Goal: Obtain resource: Obtain resource

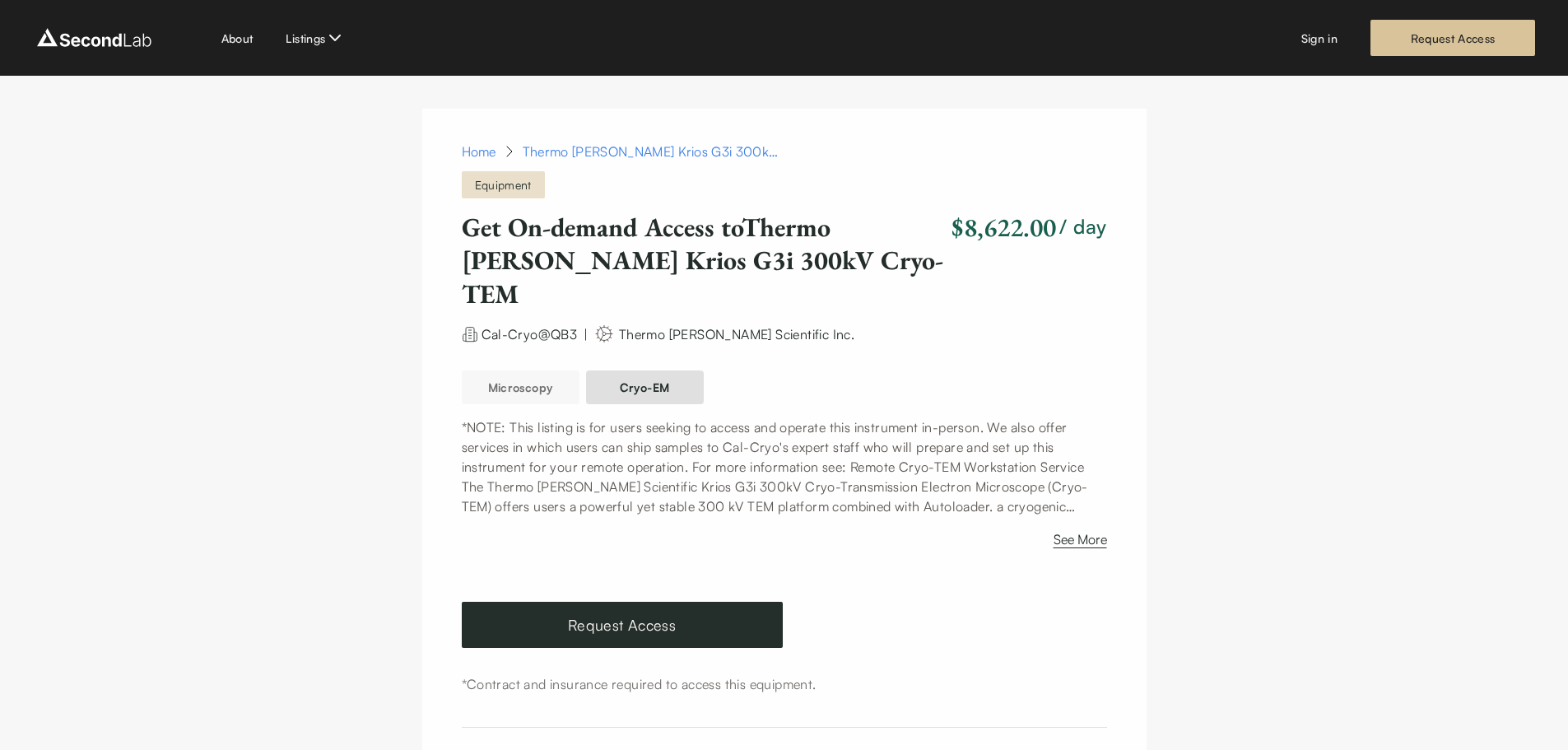
click at [679, 371] on button "Cryo-EM" at bounding box center [644, 387] width 118 height 34
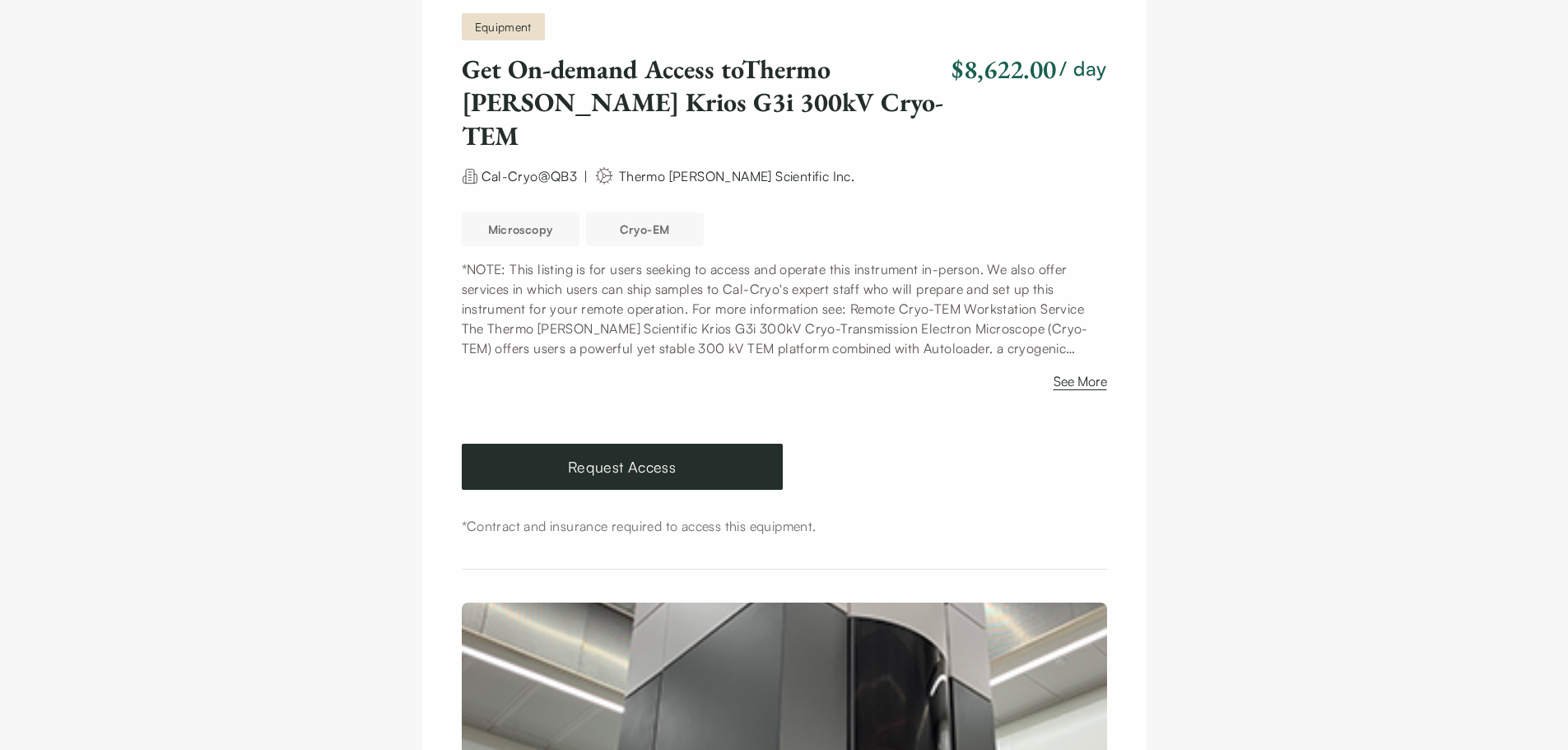
scroll to position [165, 0]
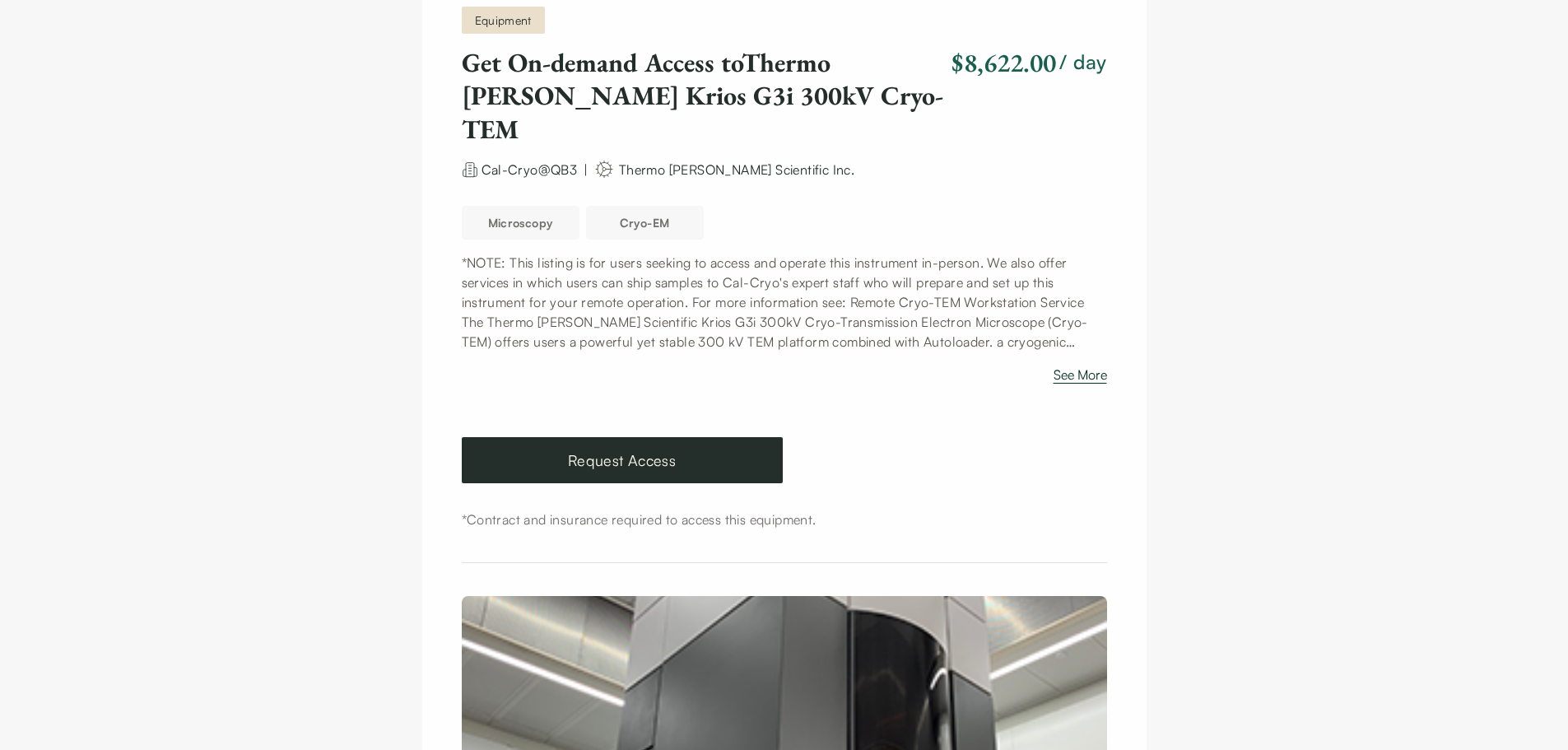
click at [1076, 365] on button "See More" at bounding box center [1080, 378] width 53 height 26
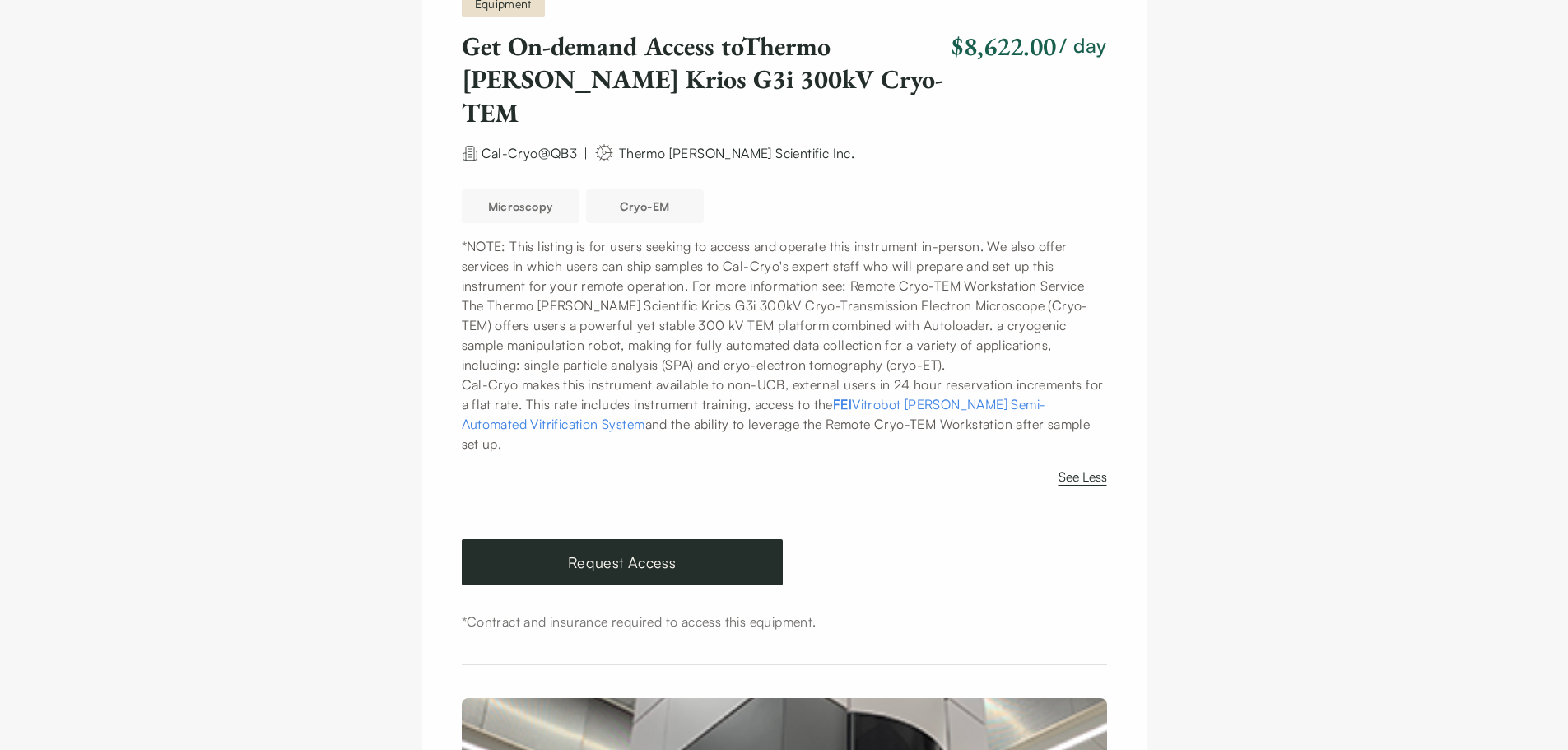
scroll to position [329, 0]
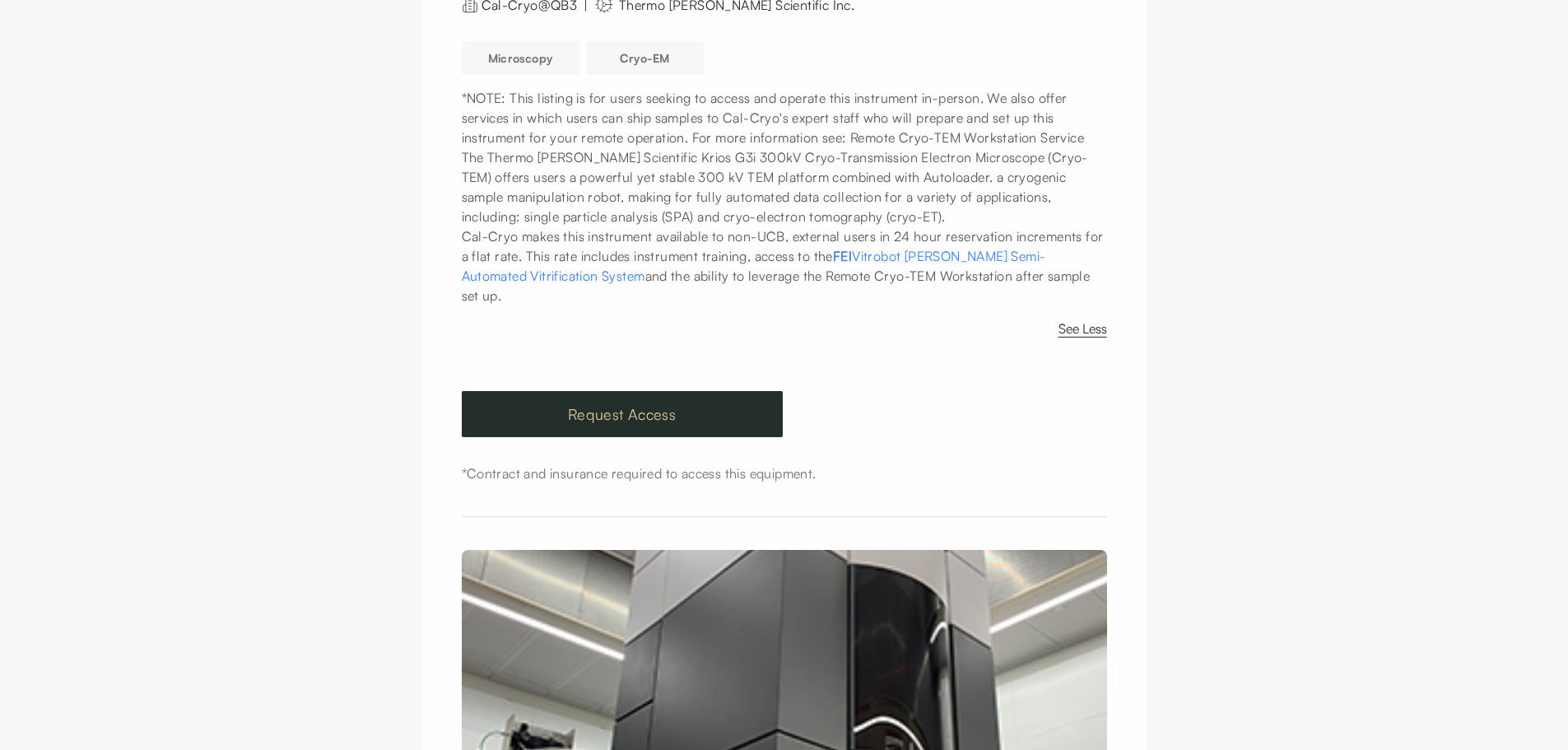
click at [594, 391] on link "Request Access" at bounding box center [622, 413] width 321 height 46
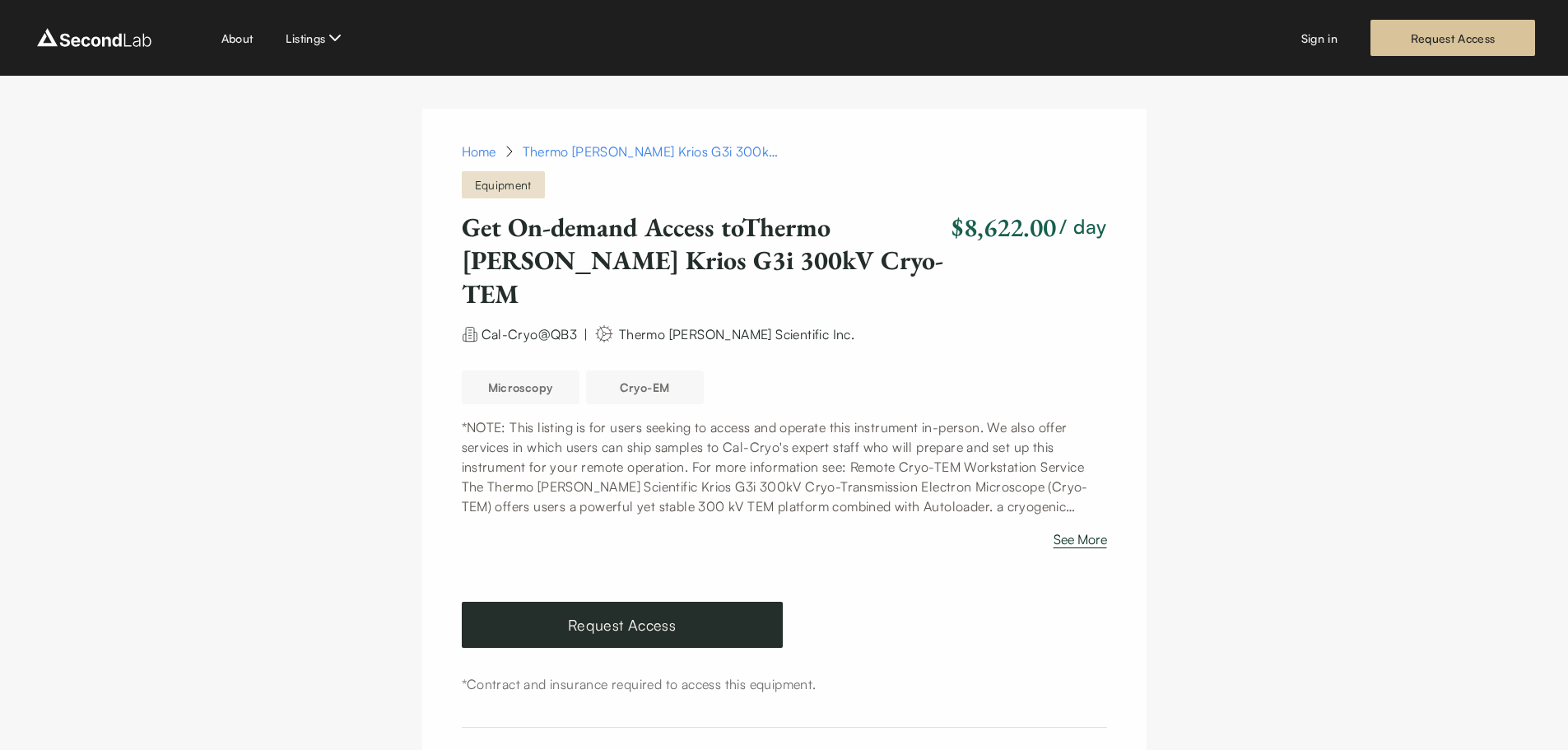
click at [1088, 529] on button "See More" at bounding box center [1080, 542] width 53 height 26
